Goal: Navigation & Orientation: Find specific page/section

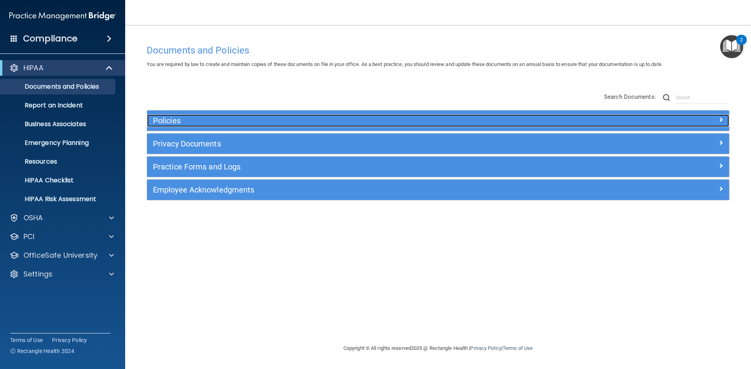
click at [178, 119] on h5 "Policies" at bounding box center [365, 120] width 425 height 9
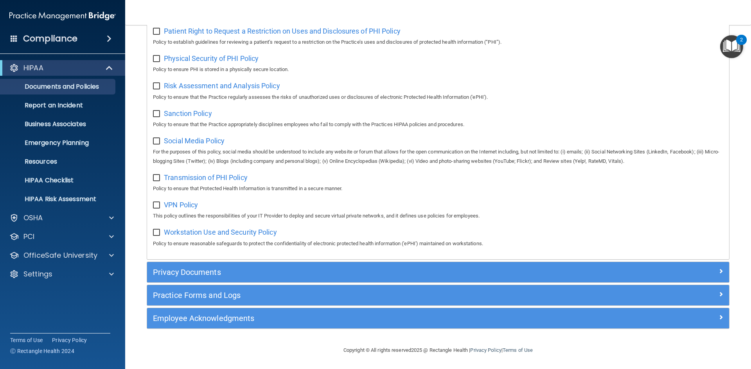
scroll to position [509, 0]
click at [62, 127] on p "Business Associates" at bounding box center [58, 124] width 107 height 8
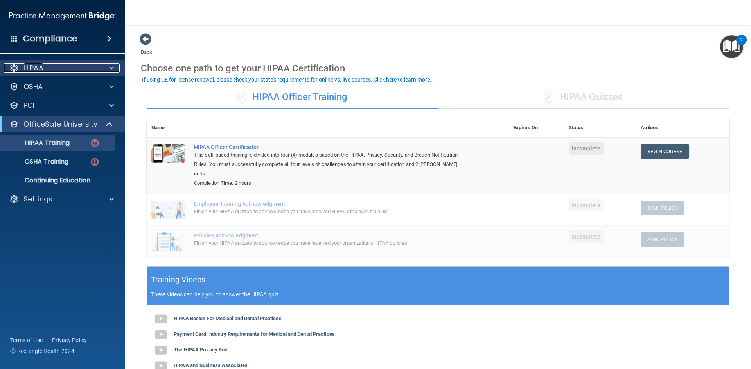
click at [101, 65] on div at bounding box center [110, 67] width 20 height 9
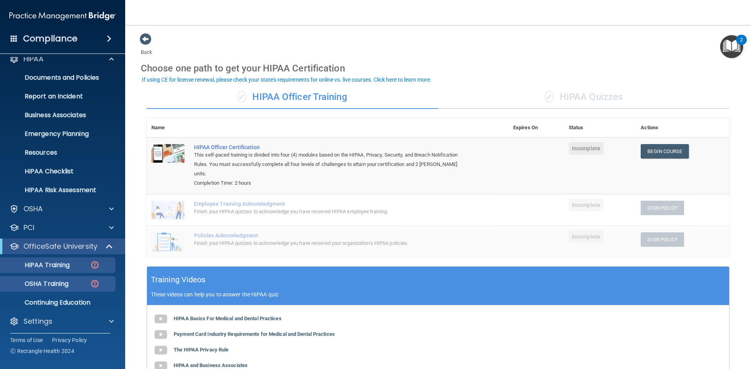
scroll to position [11, 0]
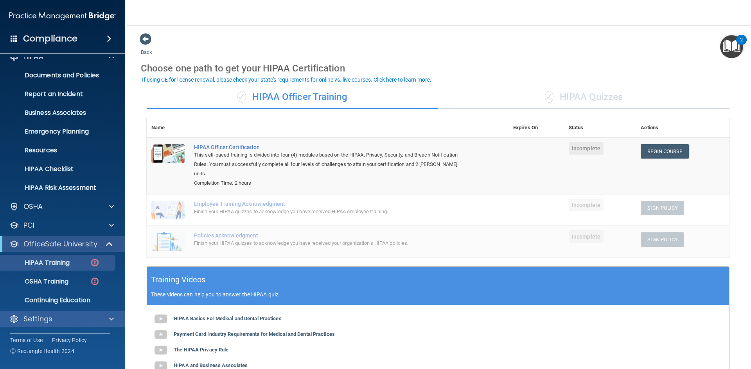
click at [70, 324] on div "Settings" at bounding box center [62, 320] width 125 height 16
click at [26, 319] on p "Settings" at bounding box center [37, 319] width 29 height 9
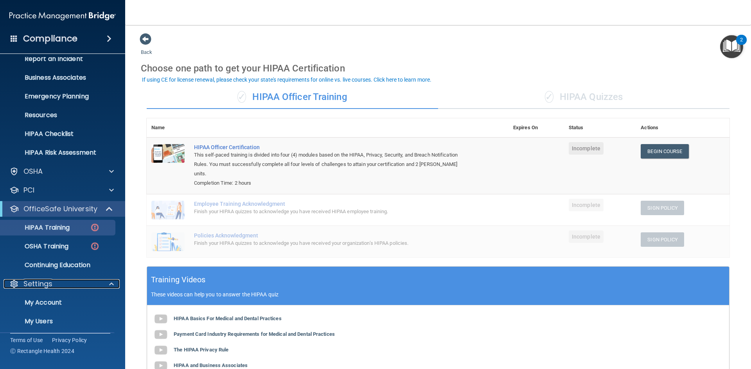
scroll to position [86, 0]
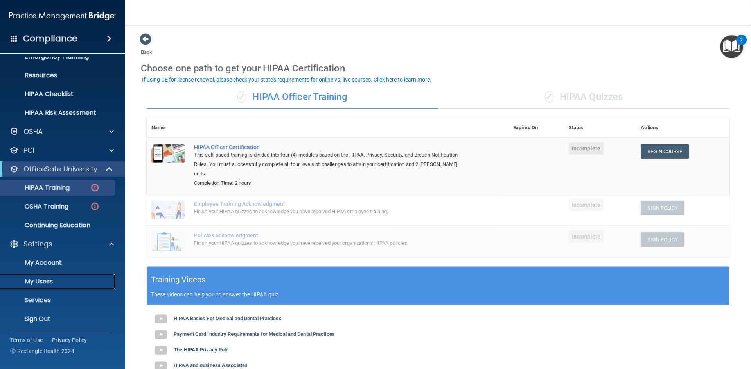
click at [59, 283] on p "My Users" at bounding box center [58, 282] width 107 height 8
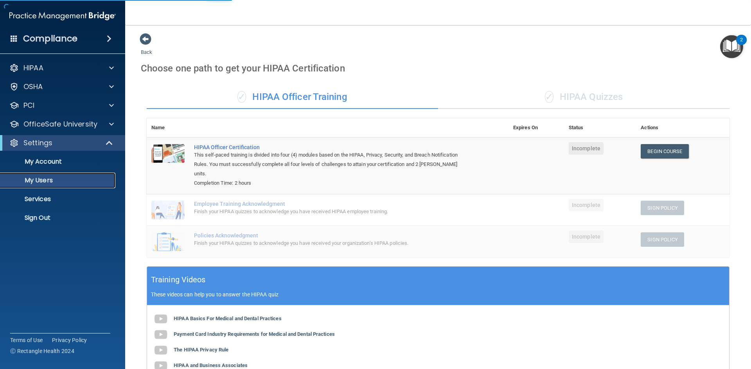
select select "20"
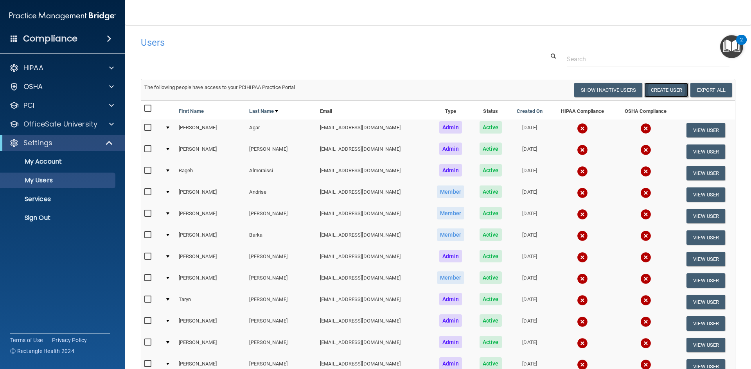
click at [652, 93] on button "Create User" at bounding box center [666, 90] width 44 height 14
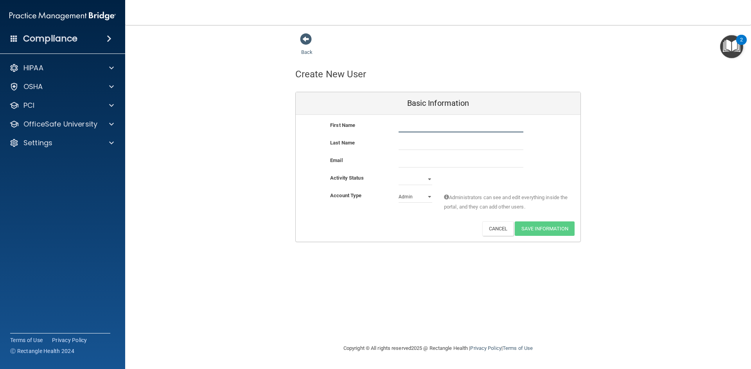
click at [426, 123] on input "text" at bounding box center [460, 127] width 125 height 12
type input "Patty"
click at [308, 52] on link "Back" at bounding box center [306, 47] width 11 height 15
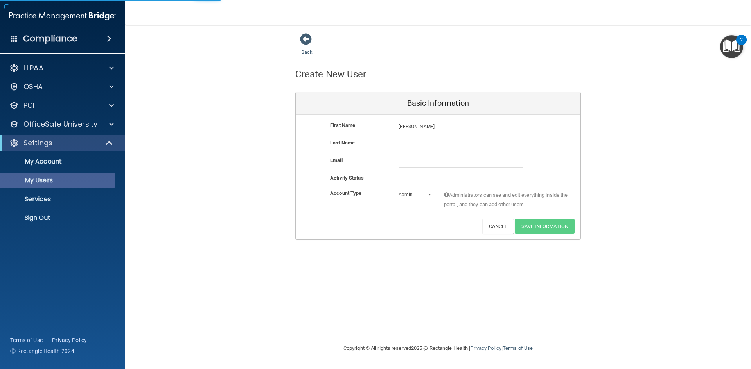
select select "20"
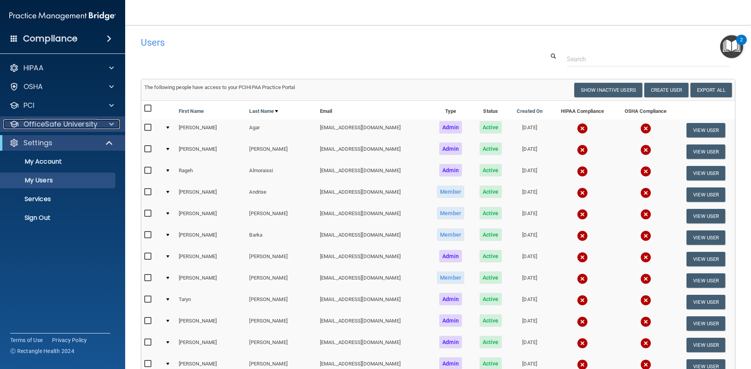
click at [114, 125] on div at bounding box center [110, 124] width 20 height 9
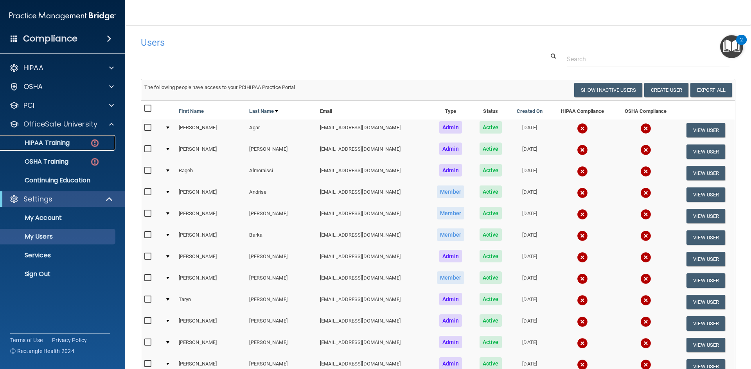
click at [65, 148] on link "HIPAA Training" at bounding box center [53, 143] width 123 height 16
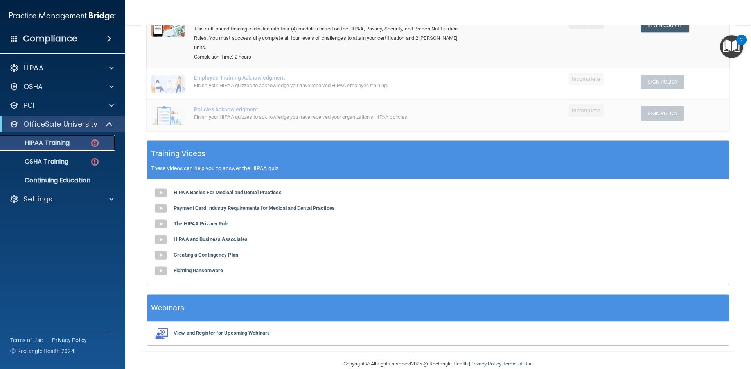
scroll to position [131, 0]
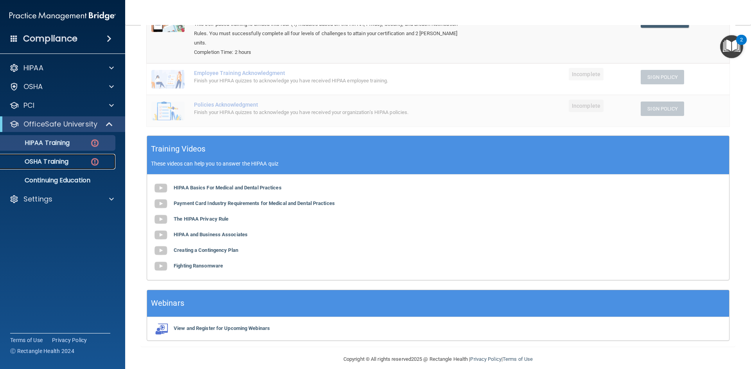
click at [56, 160] on p "OSHA Training" at bounding box center [36, 162] width 63 height 8
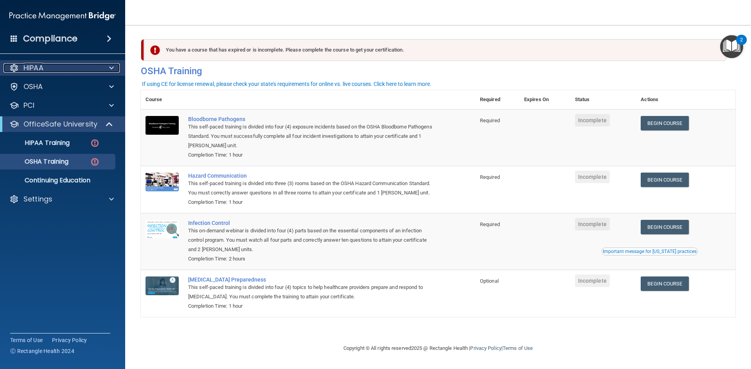
click at [79, 68] on div "HIPAA" at bounding box center [52, 67] width 97 height 9
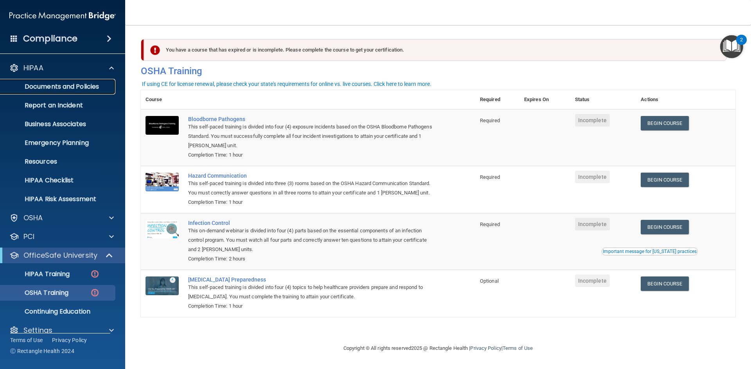
click at [79, 90] on p "Documents and Policies" at bounding box center [58, 87] width 107 height 8
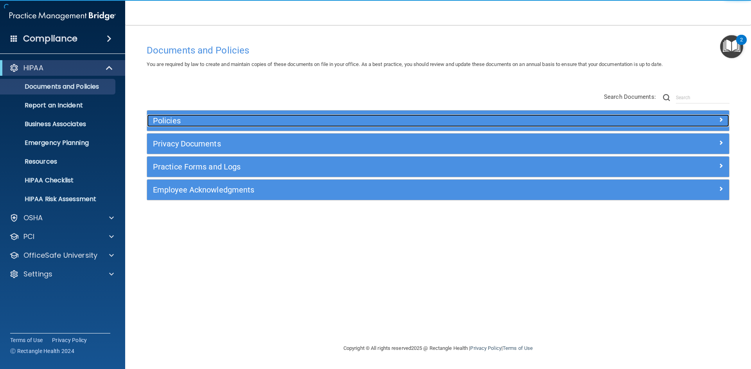
click at [155, 122] on h5 "Policies" at bounding box center [365, 120] width 425 height 9
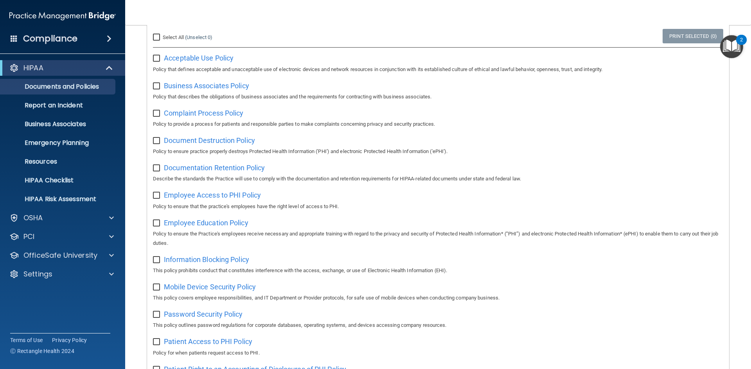
scroll to position [195, 0]
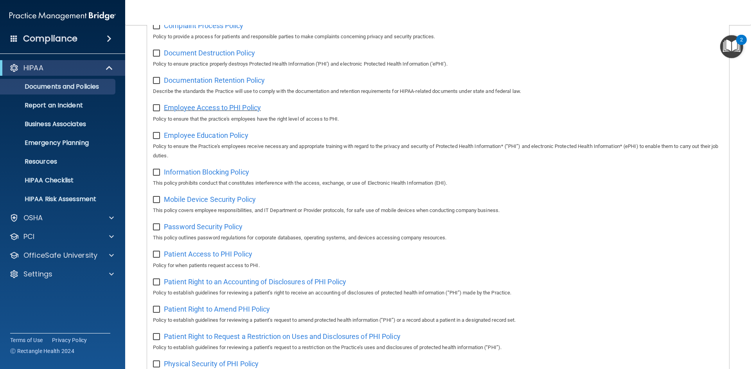
click at [238, 111] on span "Employee Access to PHI Policy" at bounding box center [212, 108] width 97 height 8
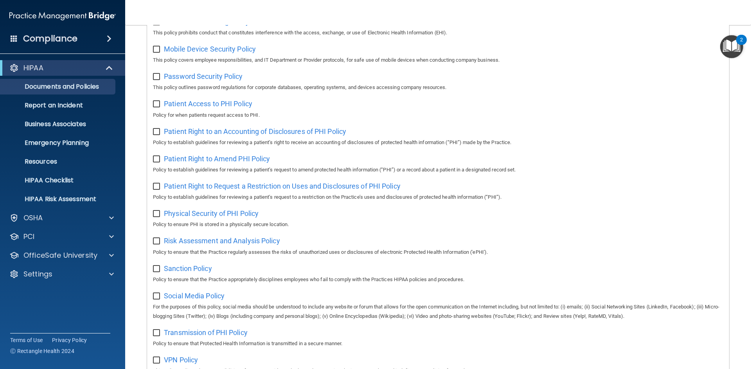
scroll to position [352, 0]
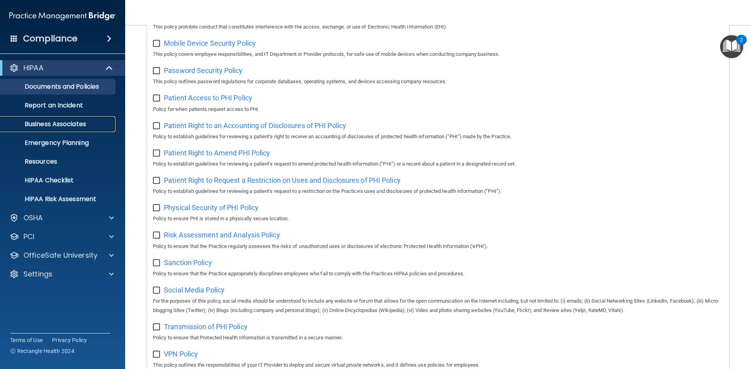
click at [83, 128] on p "Business Associates" at bounding box center [58, 124] width 107 height 8
